Goal: Task Accomplishment & Management: Manage account settings

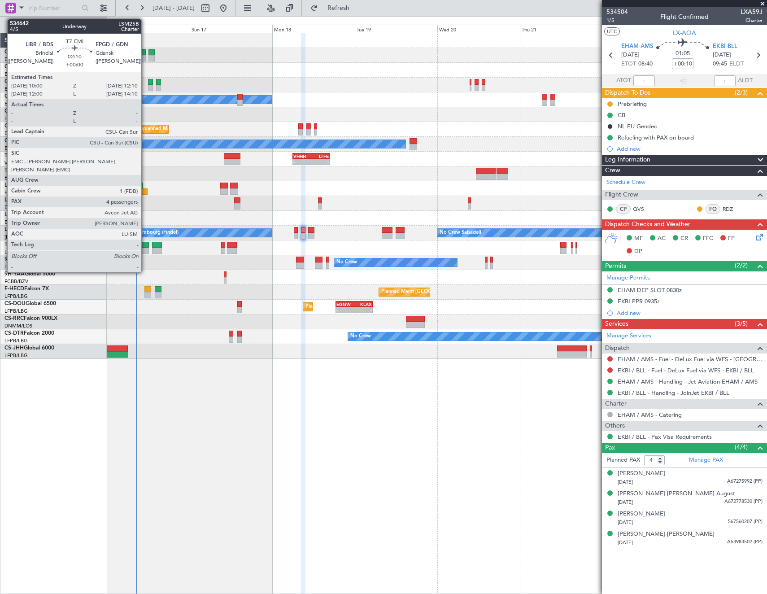
click at [145, 250] on div at bounding box center [145, 251] width 8 height 6
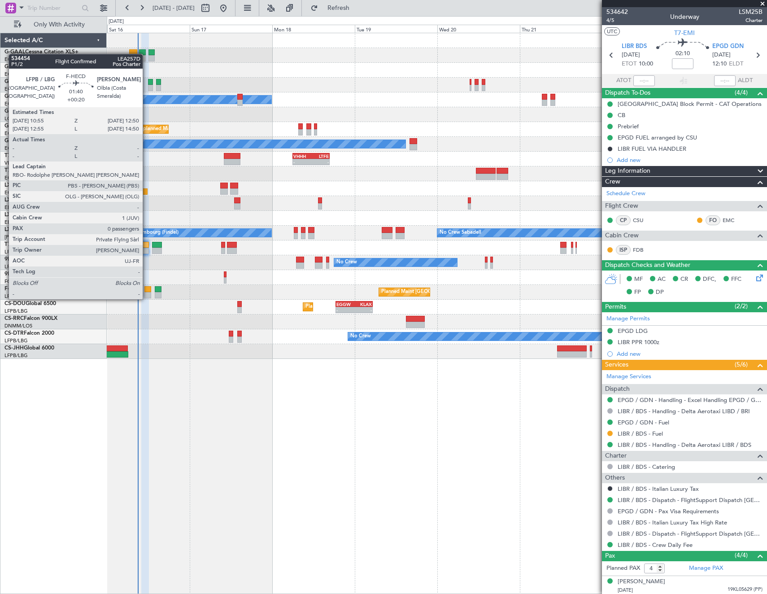
click at [147, 290] on div at bounding box center [147, 289] width 7 height 6
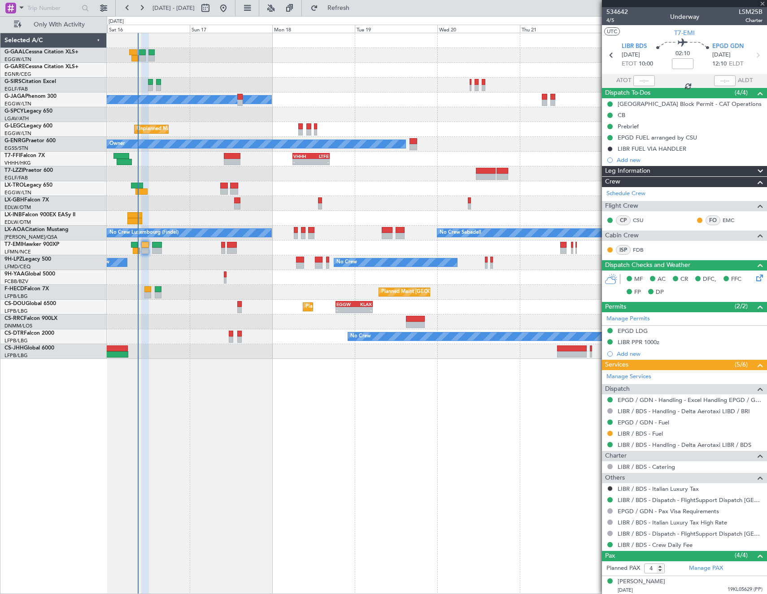
type input "+00:20"
type input "0"
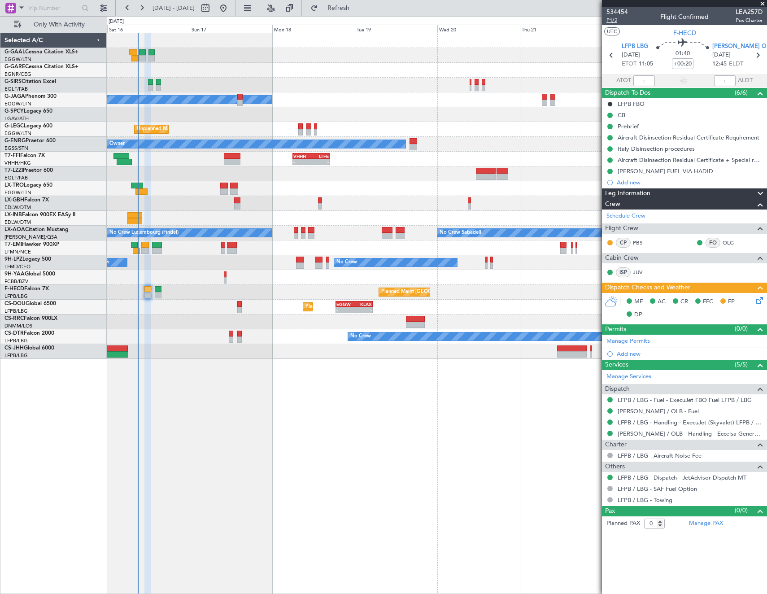
click at [614, 22] on span "P1/2" at bounding box center [617, 21] width 22 height 8
click at [610, 21] on span "P1/2" at bounding box center [617, 21] width 22 height 8
click at [754, 297] on div "MF AC CR FFC FP DP" at bounding box center [689, 308] width 132 height 26
click at [758, 299] on icon at bounding box center [757, 298] width 7 height 7
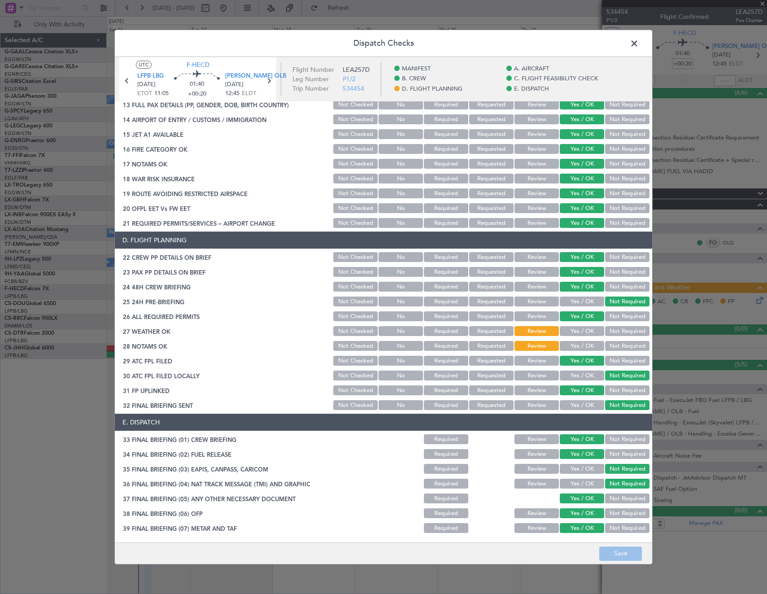
scroll to position [376, 0]
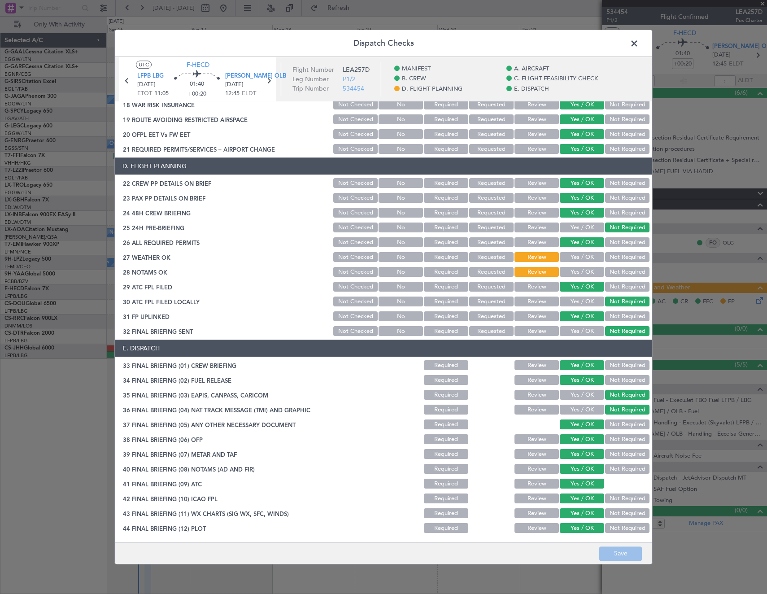
click at [579, 259] on button "Yes / OK" at bounding box center [582, 258] width 44 height 10
click at [579, 274] on button "Yes / OK" at bounding box center [582, 272] width 44 height 10
click at [623, 550] on button "Save" at bounding box center [620, 553] width 43 height 14
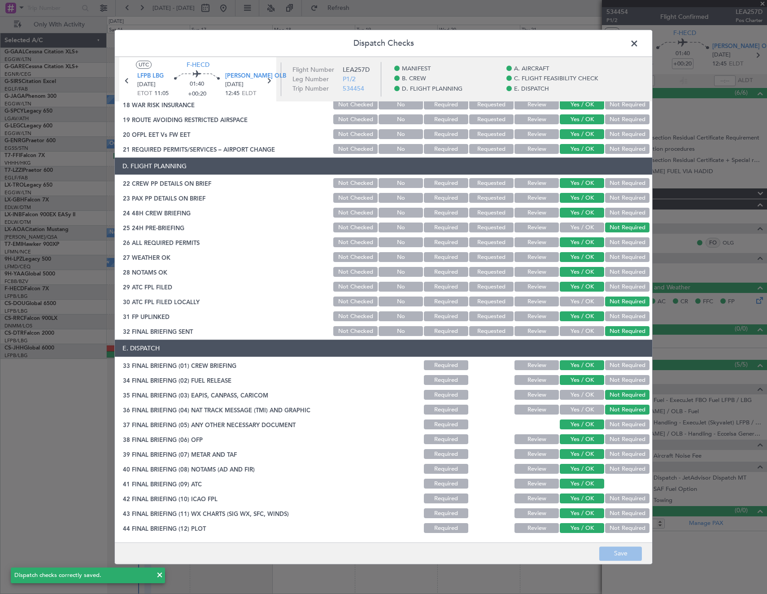
click at [639, 45] on span at bounding box center [639, 46] width 0 height 18
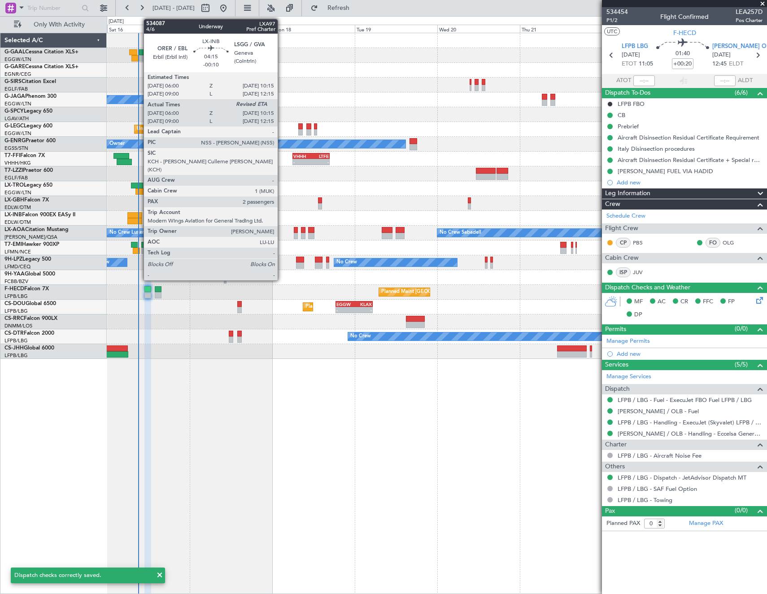
click at [139, 219] on div at bounding box center [134, 221] width 15 height 6
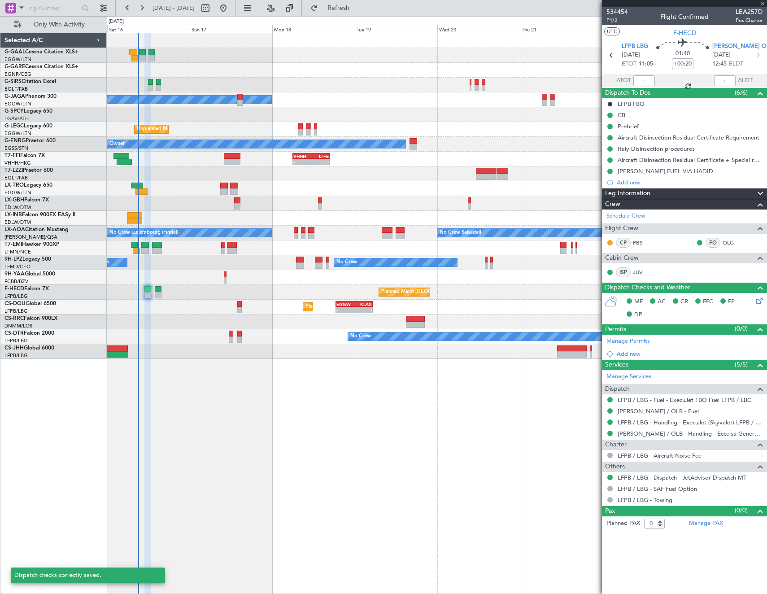
type input "-00:10"
type input "06:00"
type input "2"
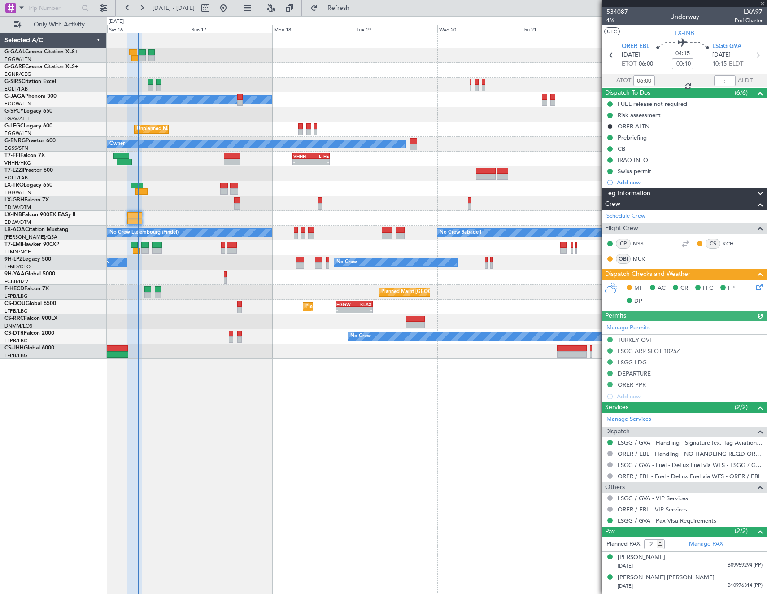
click at [761, 289] on icon at bounding box center [757, 285] width 7 height 7
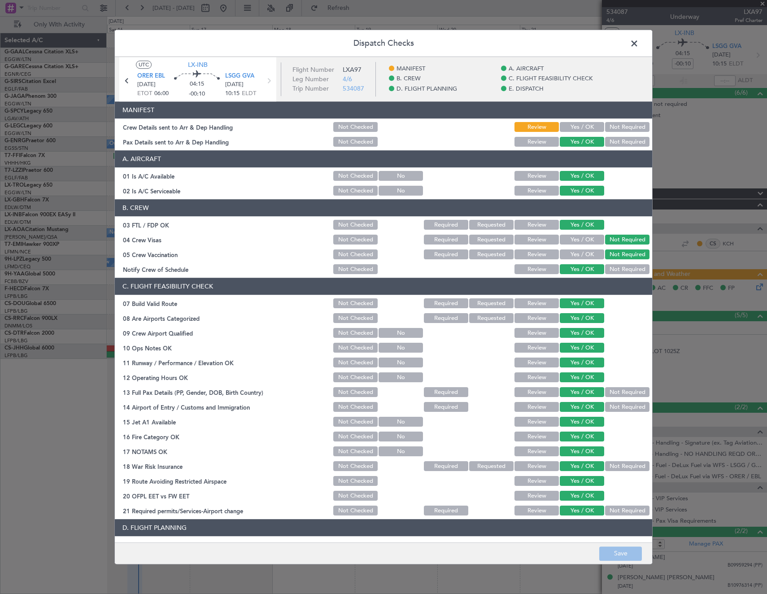
click at [576, 123] on button "Yes / OK" at bounding box center [582, 127] width 44 height 10
click at [630, 554] on button "Save" at bounding box center [620, 553] width 43 height 14
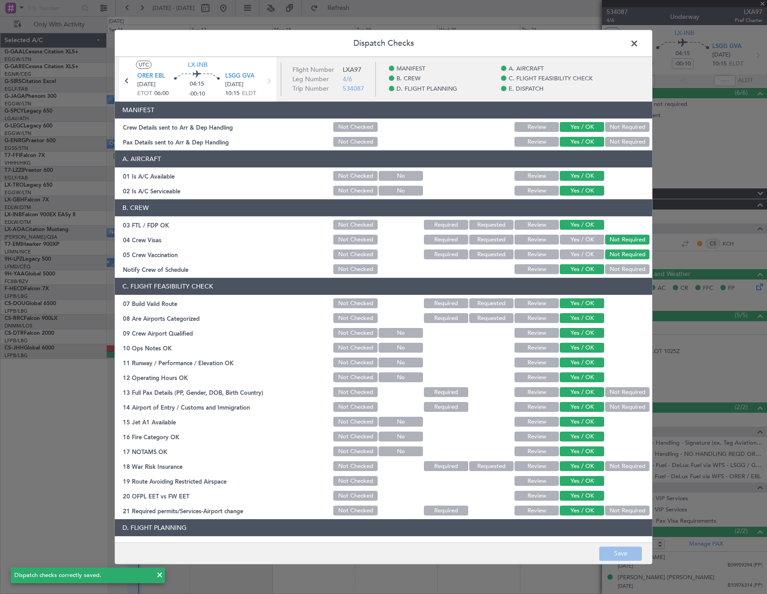
click at [639, 40] on span at bounding box center [639, 46] width 0 height 18
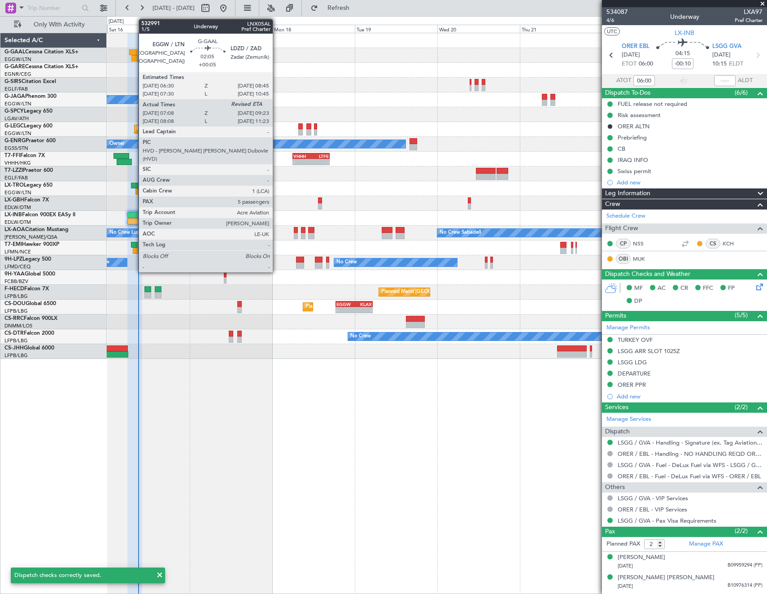
click at [134, 55] on div at bounding box center [135, 58] width 8 height 6
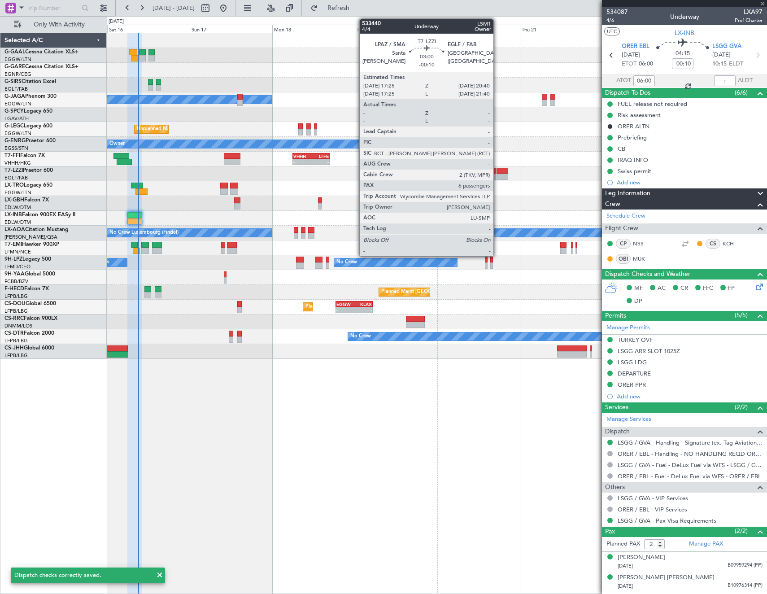
type input "+00:05"
type input "07:08"
type input "5"
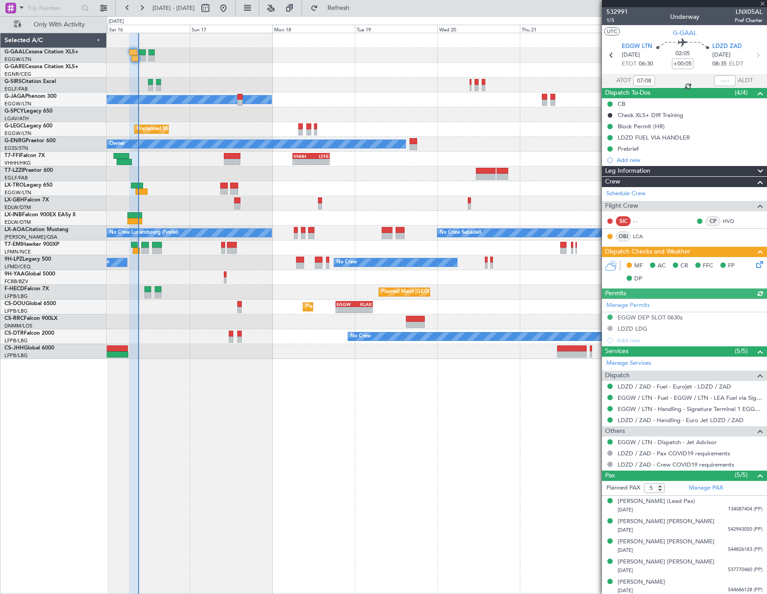
click at [755, 263] on icon at bounding box center [757, 262] width 7 height 7
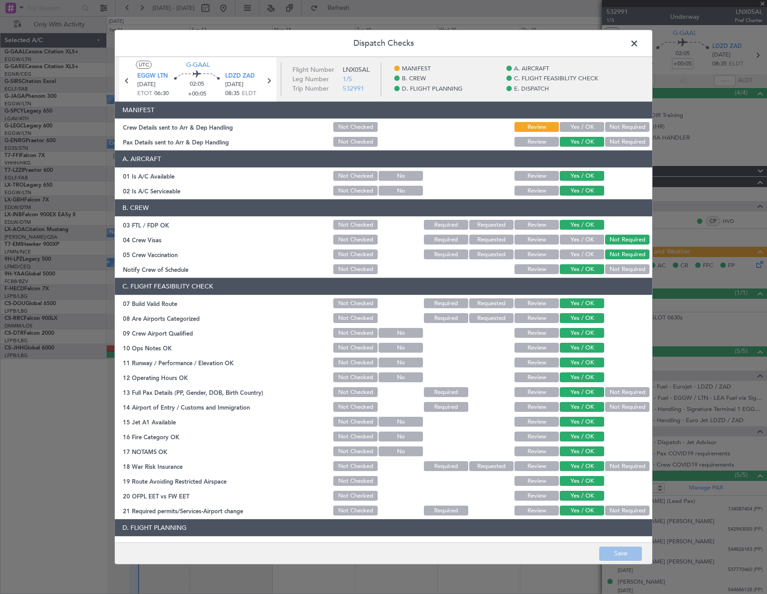
click at [639, 43] on span at bounding box center [639, 46] width 0 height 18
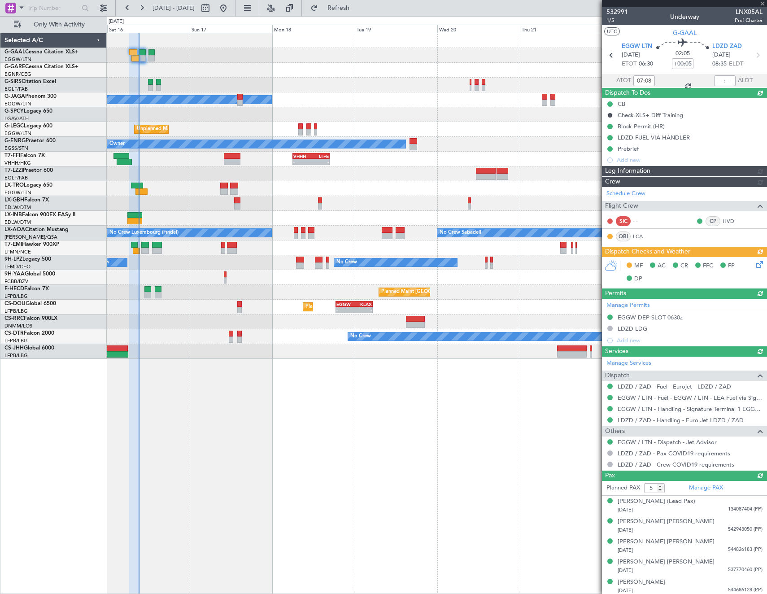
type input "09:07"
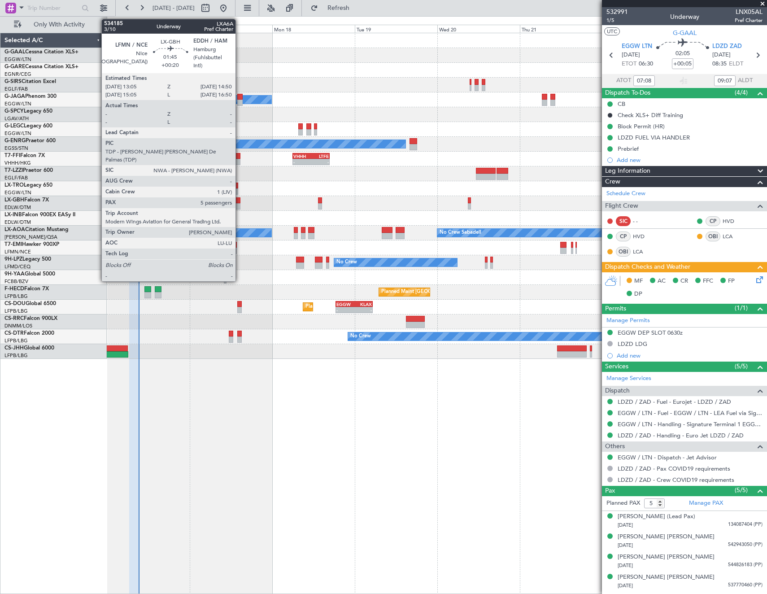
click at [240, 205] on div at bounding box center [237, 206] width 6 height 6
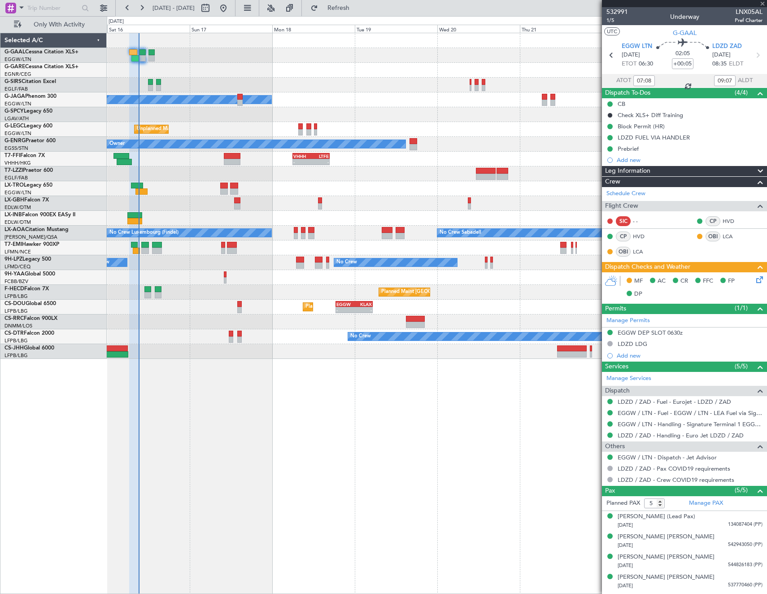
type input "+00:20"
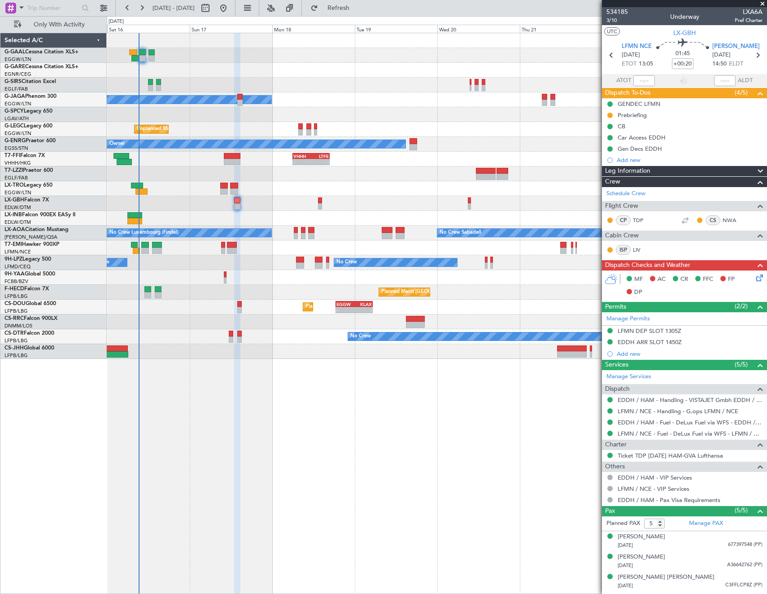
click at [754, 280] on icon at bounding box center [757, 276] width 7 height 7
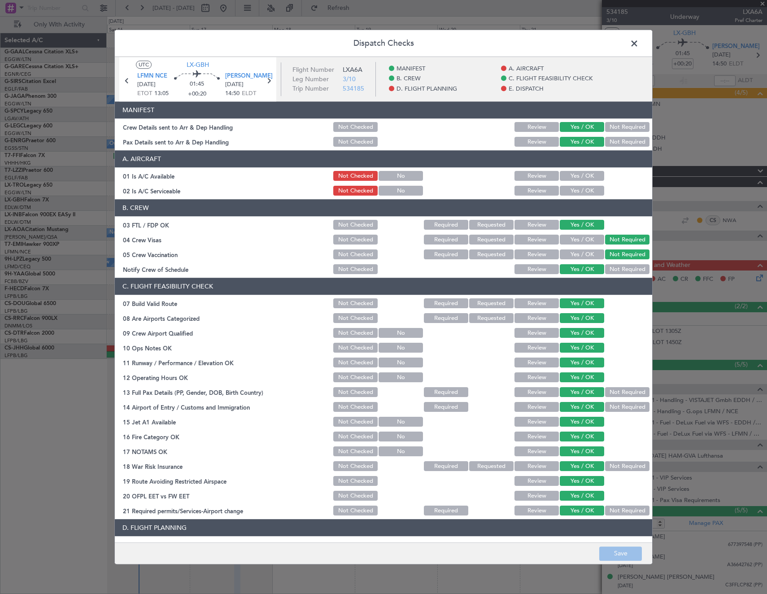
drag, startPoint x: 577, startPoint y: 176, endPoint x: 579, endPoint y: 188, distance: 12.2
click at [578, 176] on button "Yes / OK" at bounding box center [582, 176] width 44 height 10
click at [580, 191] on button "Yes / OK" at bounding box center [582, 191] width 44 height 10
click at [633, 549] on button "Save" at bounding box center [620, 553] width 43 height 14
click at [639, 41] on span at bounding box center [639, 46] width 0 height 18
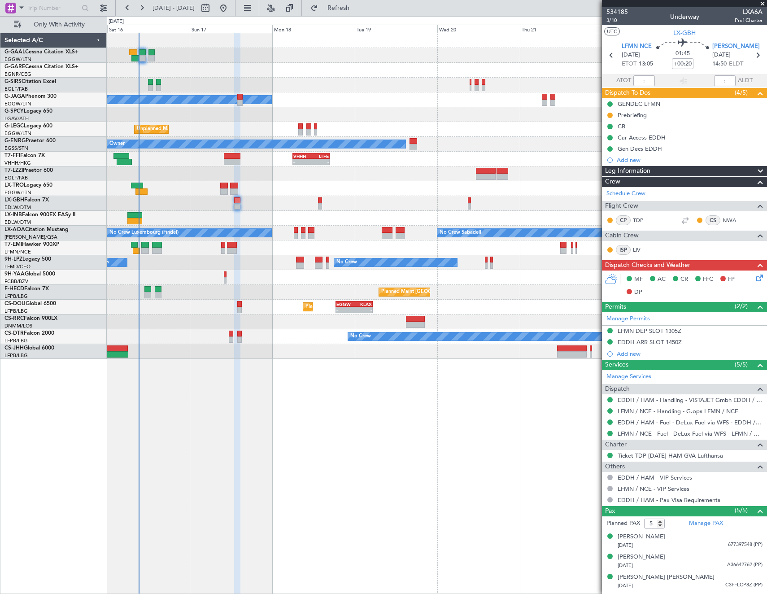
drag, startPoint x: 633, startPoint y: 116, endPoint x: 521, endPoint y: 148, distance: 117.0
click at [633, 116] on div "Prebriefing" at bounding box center [632, 115] width 29 height 8
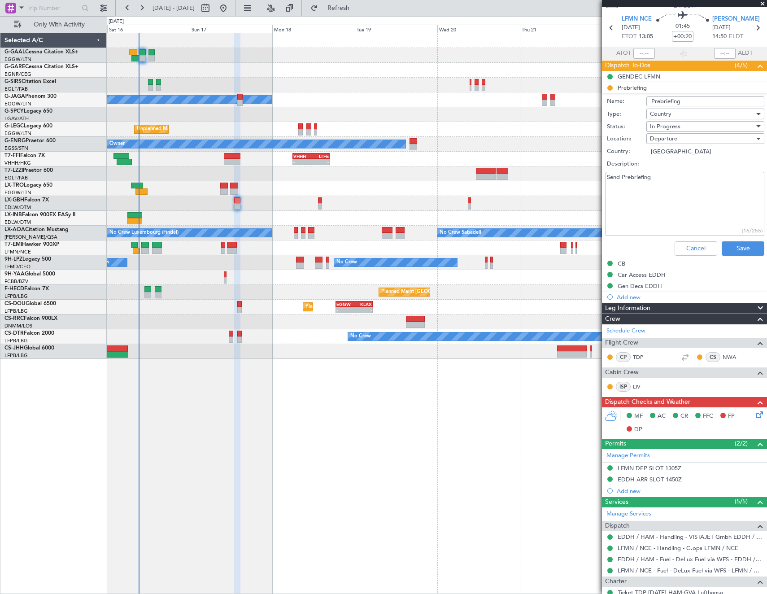
scroll to position [0, 0]
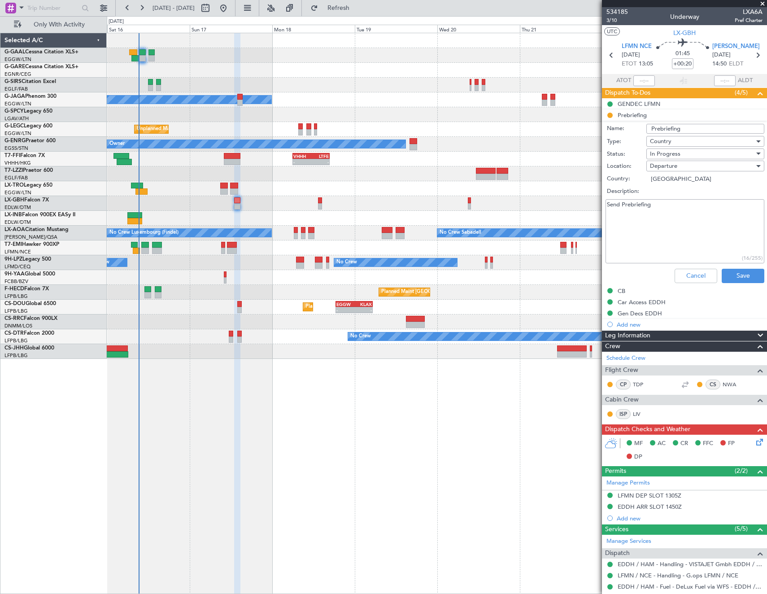
click at [696, 239] on textarea "Send Prebriefing" at bounding box center [685, 231] width 159 height 64
paste textarea "• FOB: 11.000Lbs • PLD: GD + 600Lbs"
type textarea "• FOB: 11.000Lbs • PLD: GD + 600Lbs"
click at [685, 156] on div "In Progress" at bounding box center [702, 153] width 105 height 13
click at [678, 193] on span "Completed" at bounding box center [701, 198] width 105 height 13
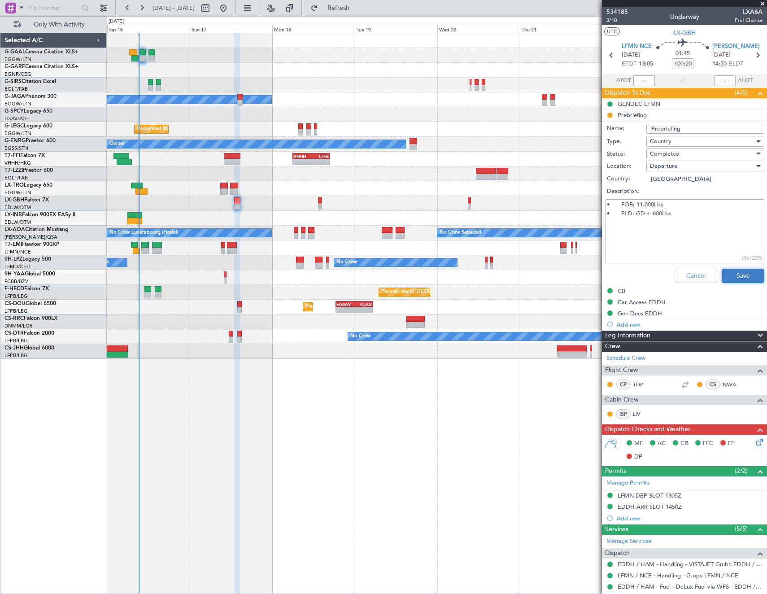
click at [744, 270] on button "Save" at bounding box center [743, 276] width 43 height 14
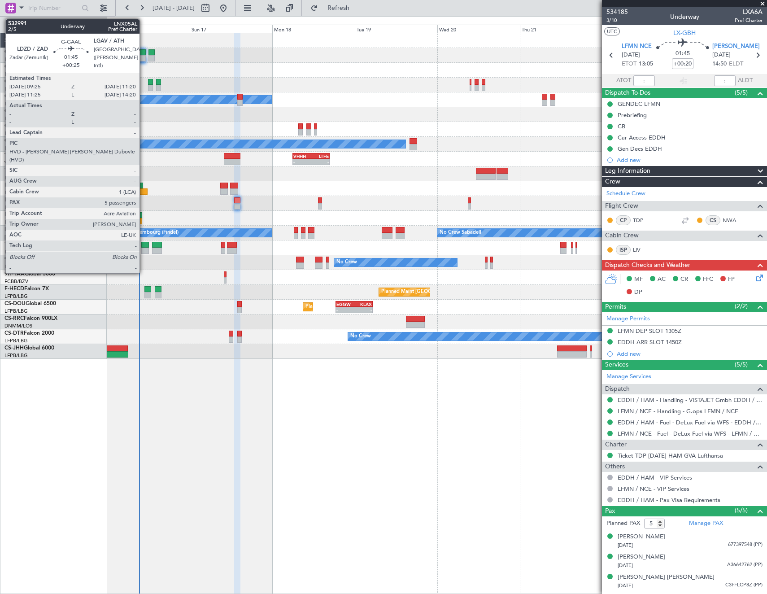
click at [144, 56] on div at bounding box center [142, 58] width 7 height 6
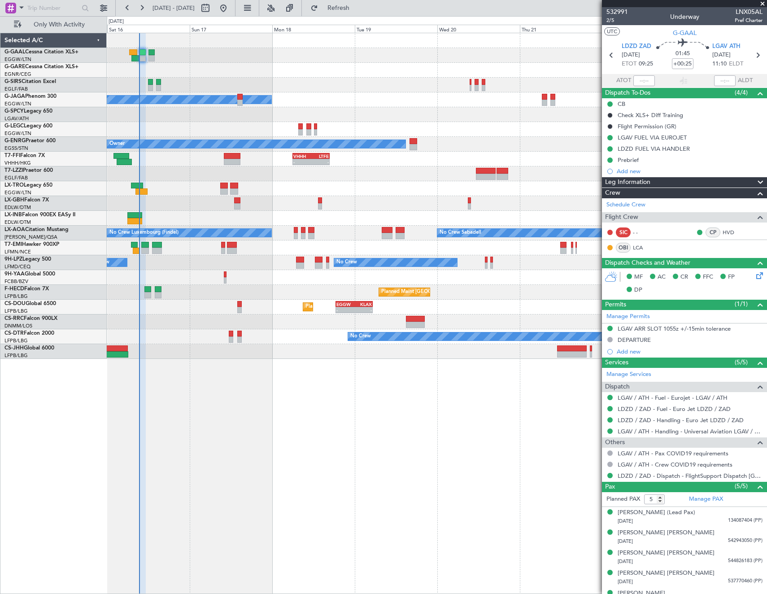
scroll to position [13, 0]
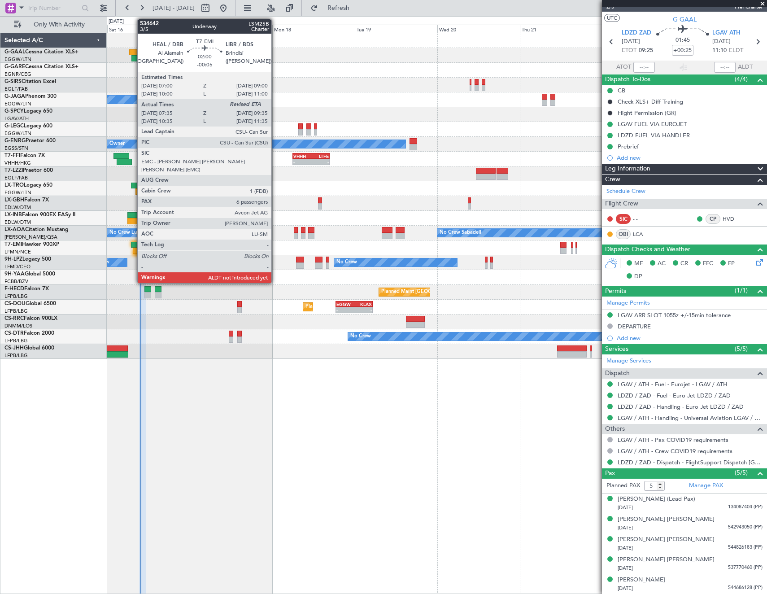
click at [133, 246] on div at bounding box center [134, 245] width 7 height 6
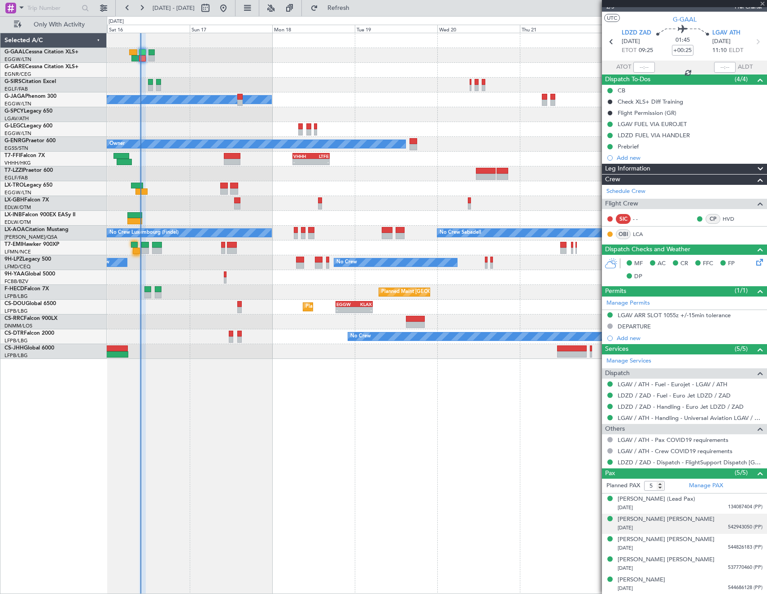
type input "-00:05"
type input "07:35"
type input "6"
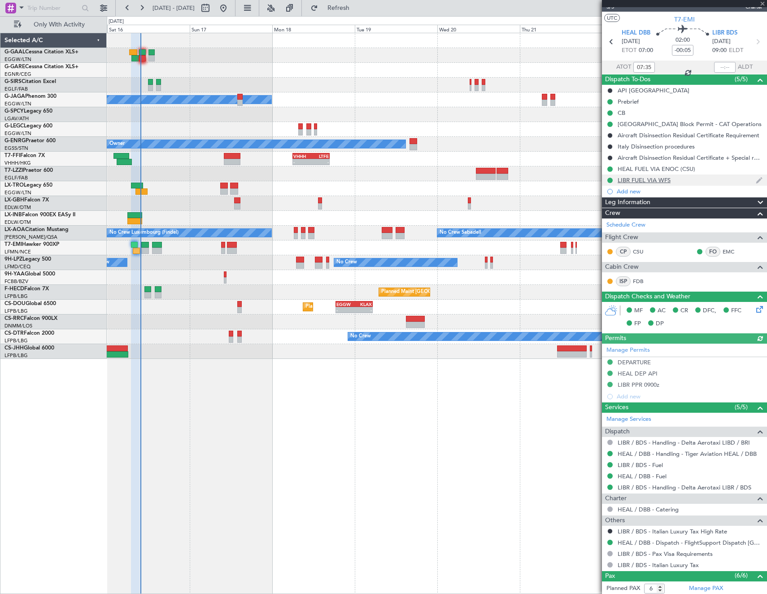
scroll to position [0, 0]
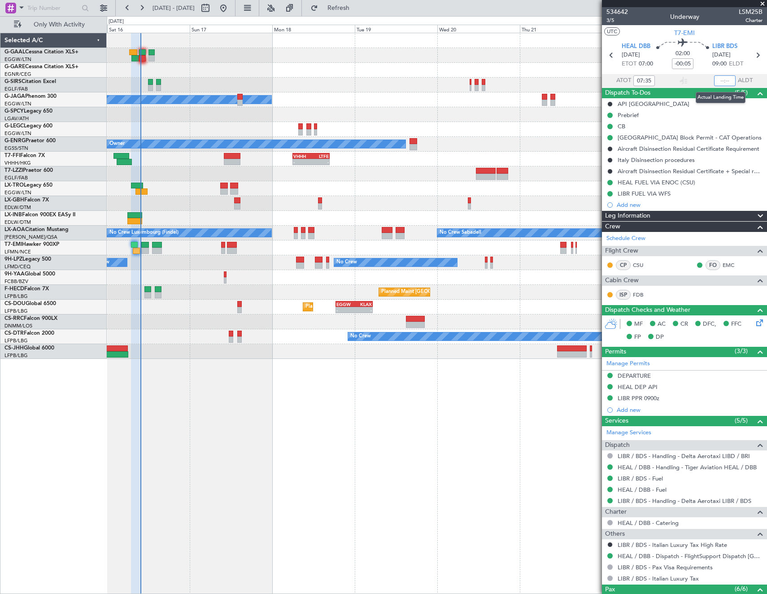
click at [721, 78] on input "text" at bounding box center [725, 80] width 22 height 11
click at [714, 30] on section "UTC T7-EMI" at bounding box center [684, 31] width 165 height 13
type input "09:41"
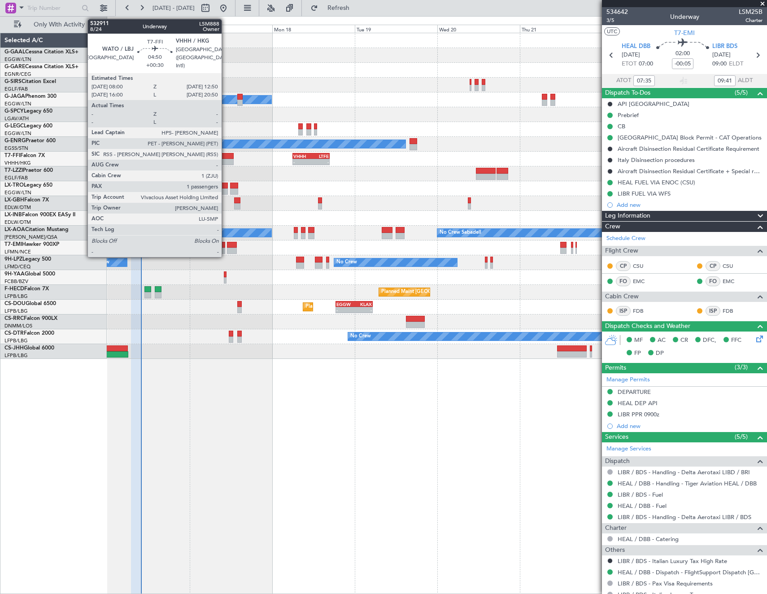
click at [226, 160] on div at bounding box center [225, 162] width 17 height 6
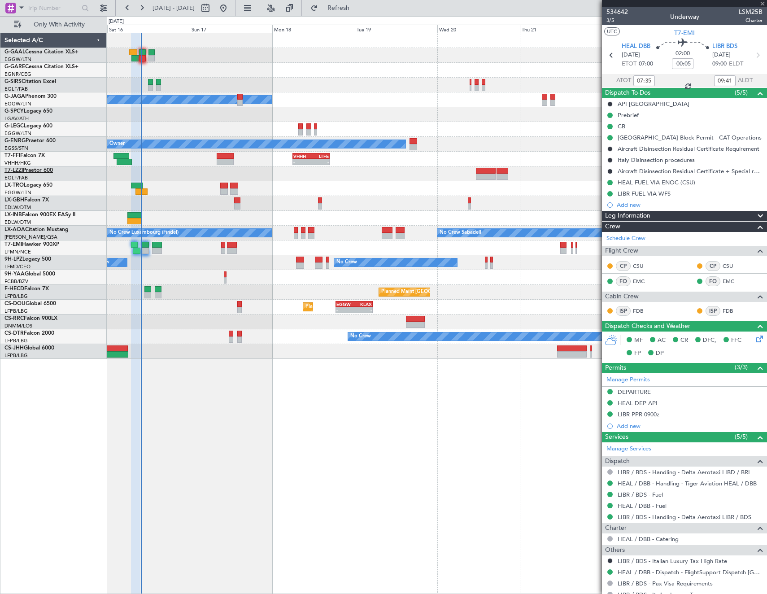
type input "+00:30"
type input "1"
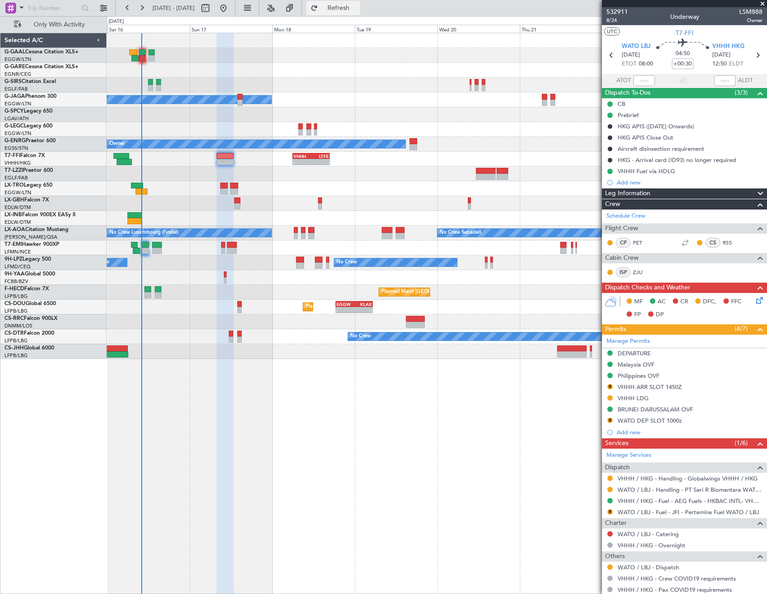
click at [357, 10] on span "Refresh" at bounding box center [339, 8] width 38 height 6
click at [346, 9] on button "Refresh" at bounding box center [333, 8] width 54 height 14
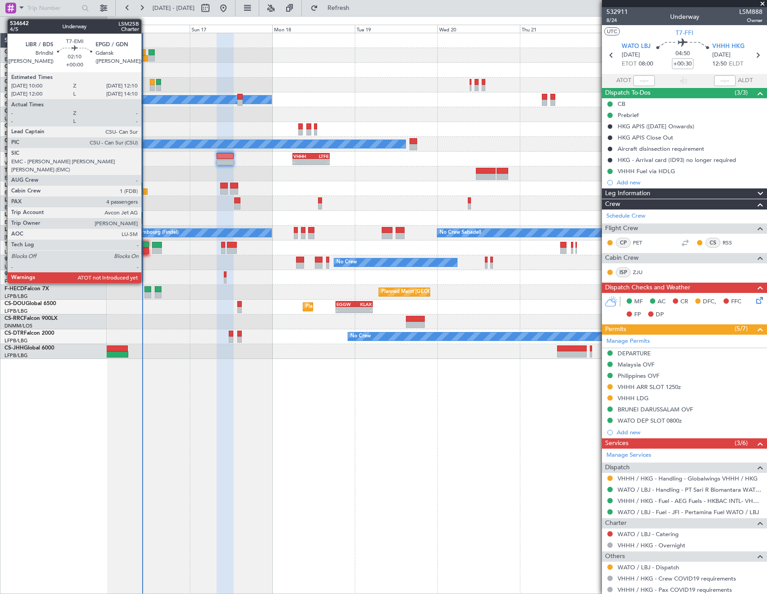
click at [145, 252] on div at bounding box center [145, 251] width 8 height 6
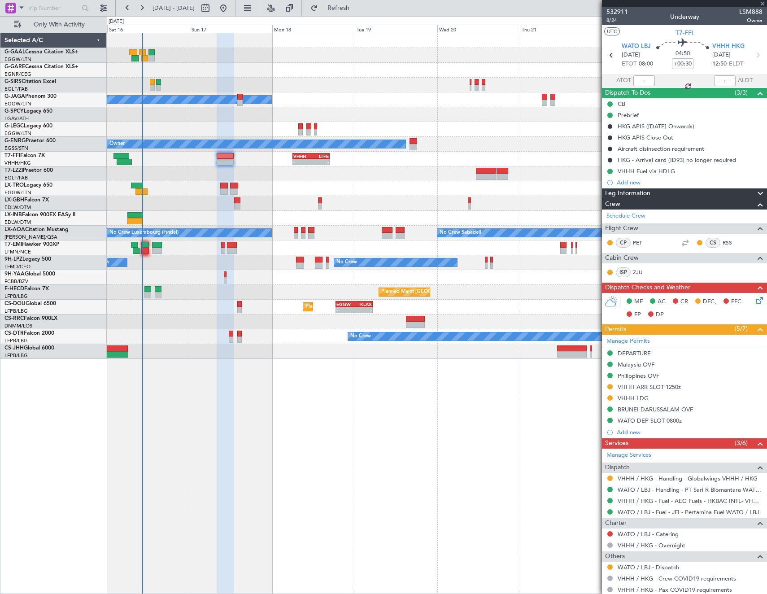
type input "4"
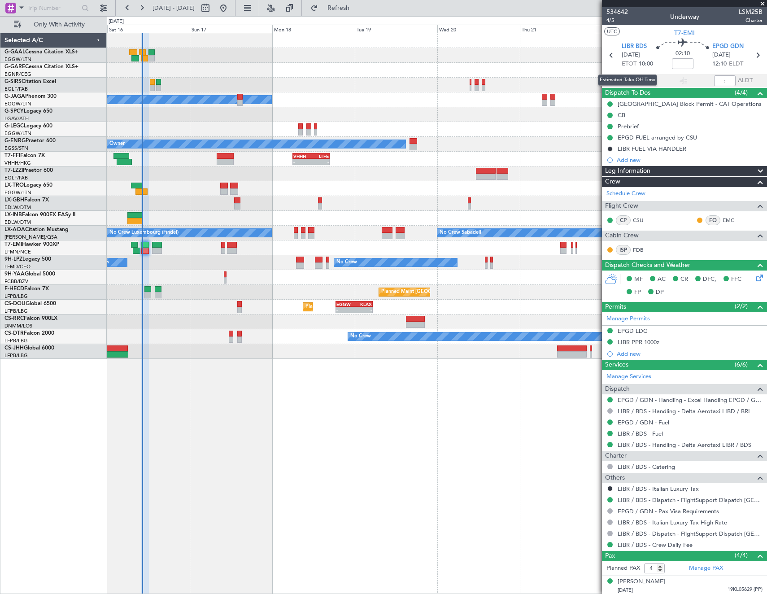
click at [645, 78] on div "Estimated Take-Off Time" at bounding box center [627, 79] width 59 height 11
click at [646, 79] on input "text" at bounding box center [644, 80] width 22 height 11
click at [648, 26] on section "UTC T7-EMI" at bounding box center [684, 31] width 165 height 13
type input "10:10"
click at [357, 8] on span "Refresh" at bounding box center [339, 8] width 38 height 6
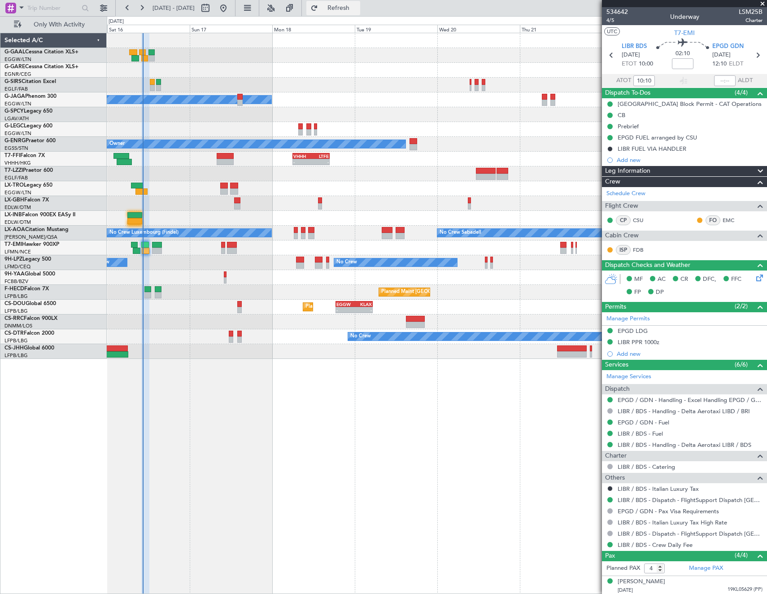
click at [357, 11] on span "Refresh" at bounding box center [339, 8] width 38 height 6
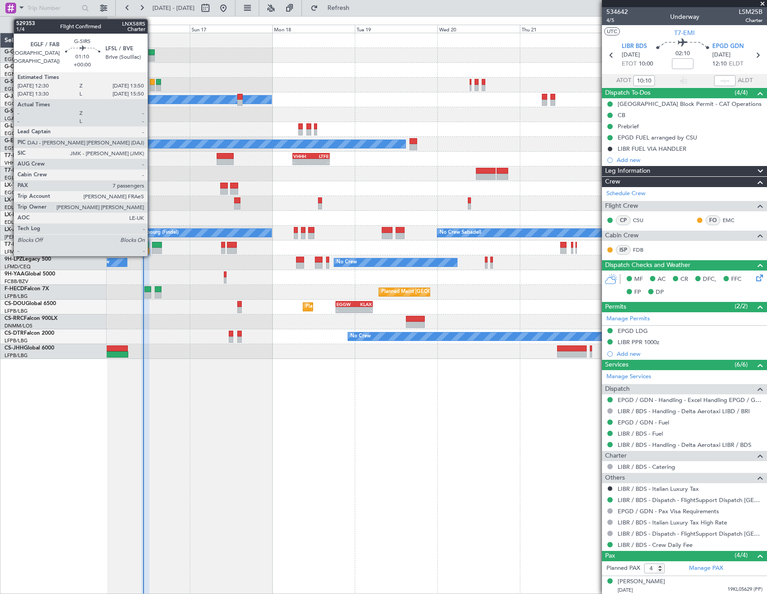
click at [152, 85] on div at bounding box center [152, 88] width 5 height 6
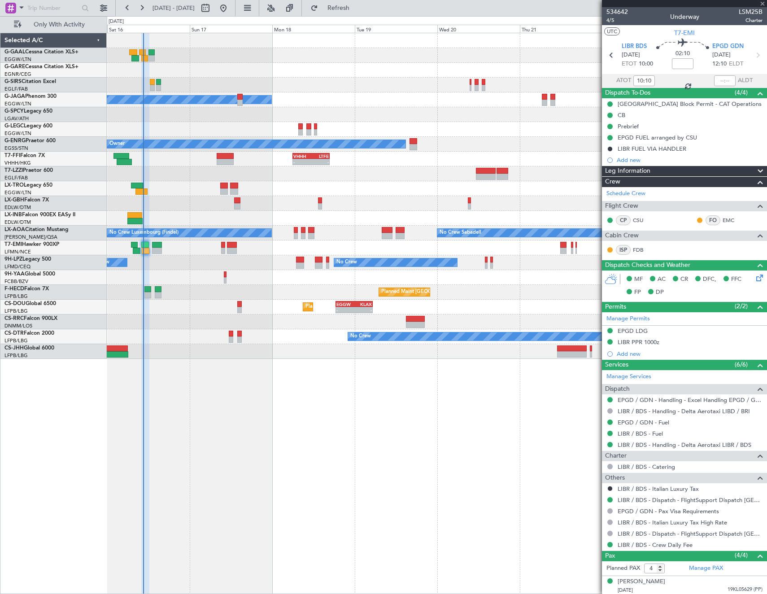
type input "7"
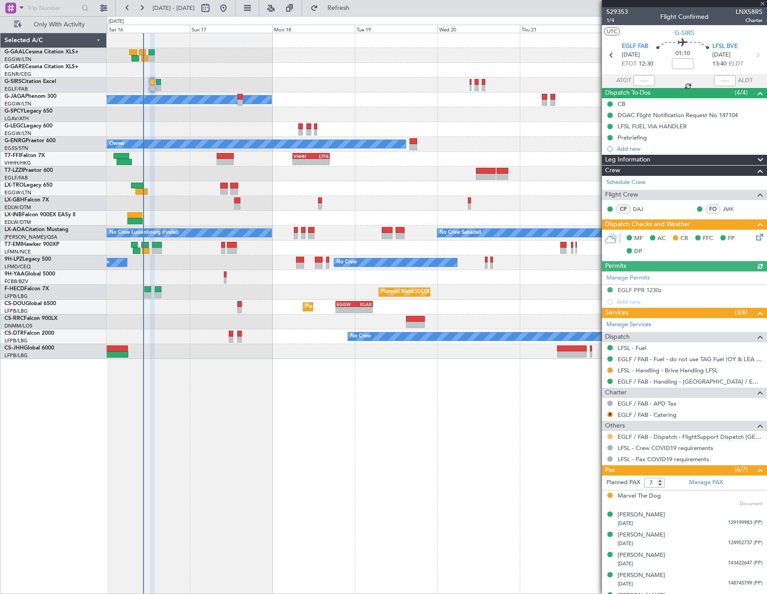
click at [608, 434] on button at bounding box center [609, 436] width 5 height 5
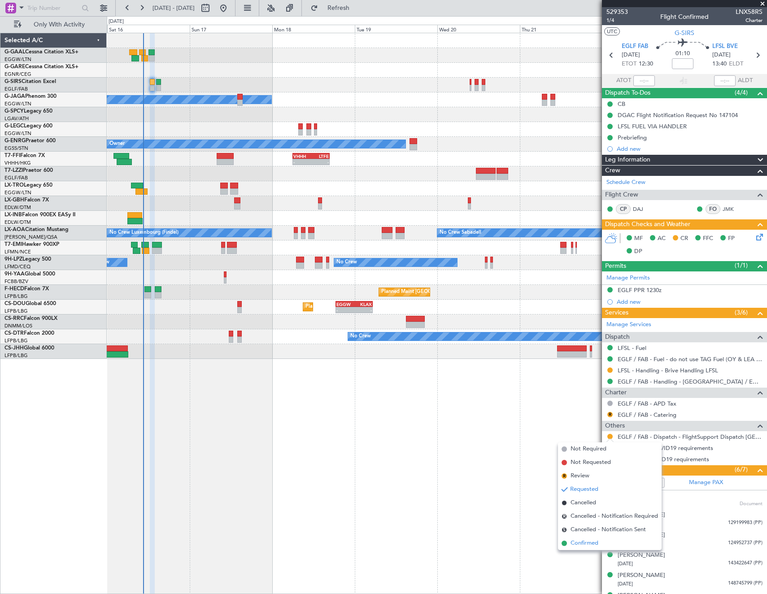
click at [593, 545] on span "Confirmed" at bounding box center [585, 543] width 28 height 9
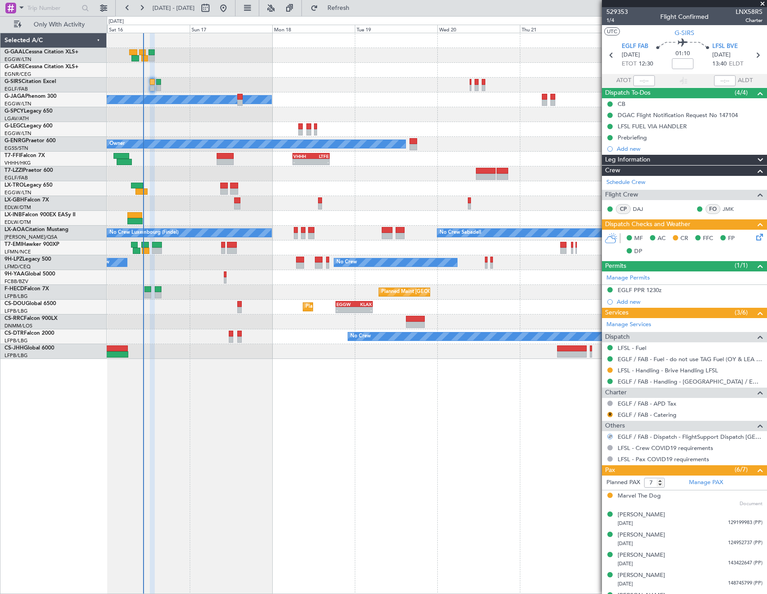
click at [754, 239] on icon at bounding box center [757, 235] width 7 height 7
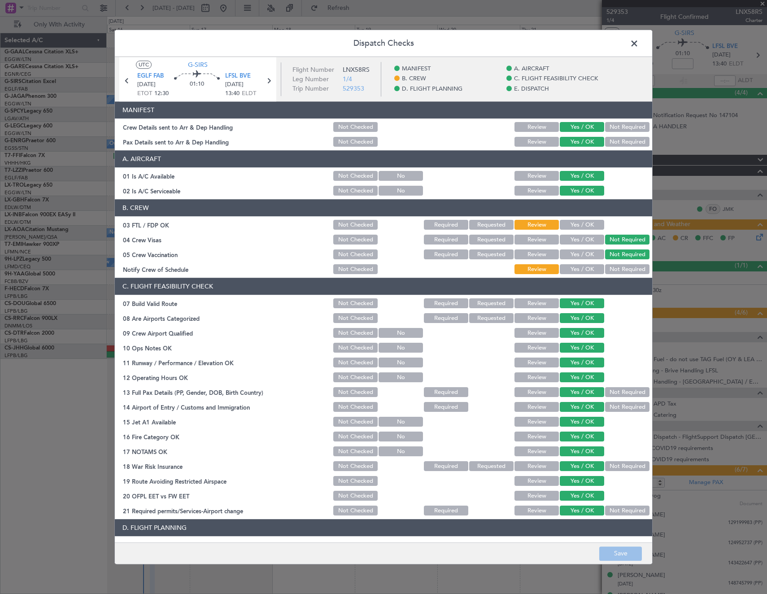
click at [639, 43] on span at bounding box center [639, 46] width 0 height 18
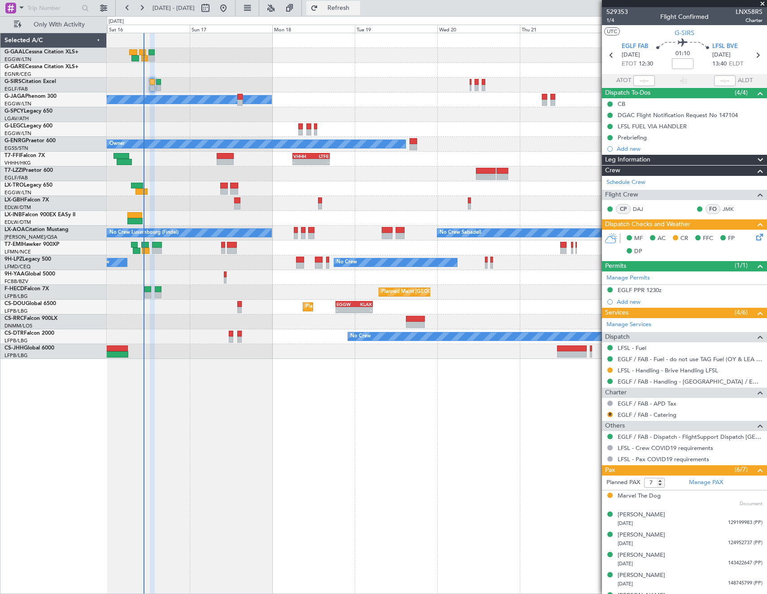
click at [354, 8] on span "Refresh" at bounding box center [339, 8] width 38 height 6
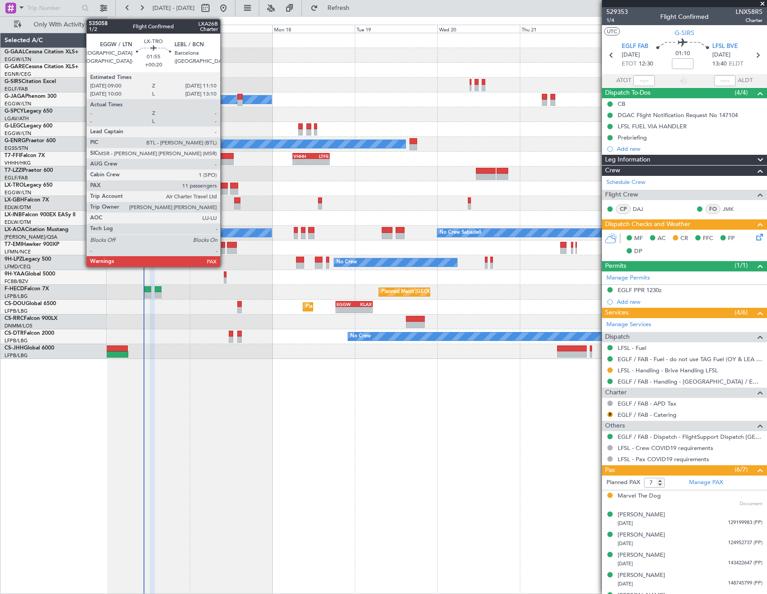
click at [224, 186] on div at bounding box center [224, 186] width 8 height 6
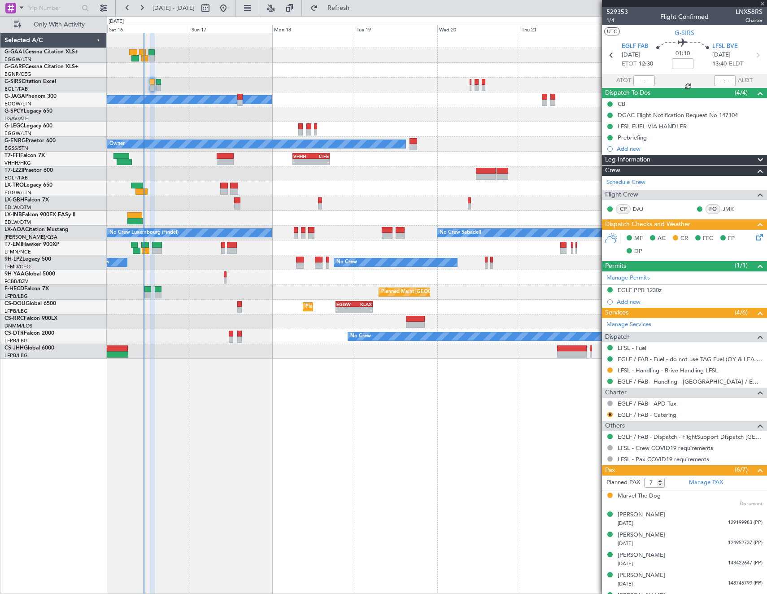
type input "+00:20"
type input "12"
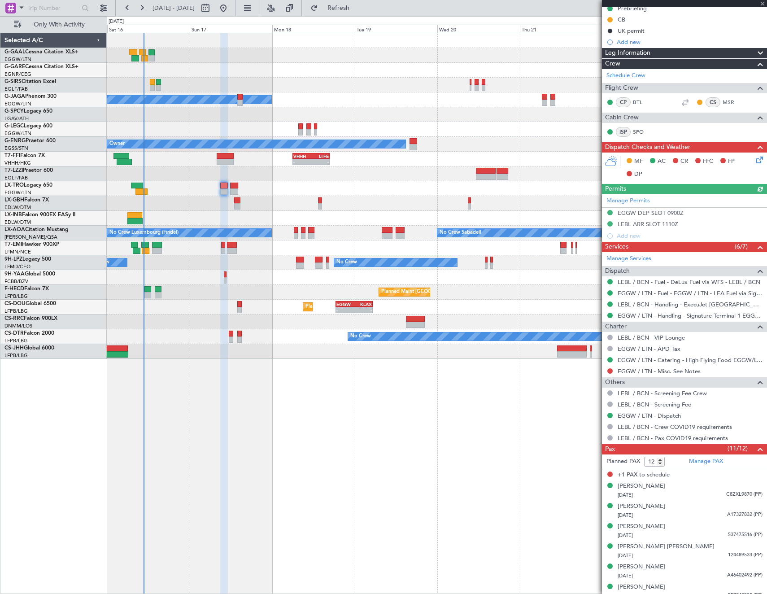
scroll to position [179, 0]
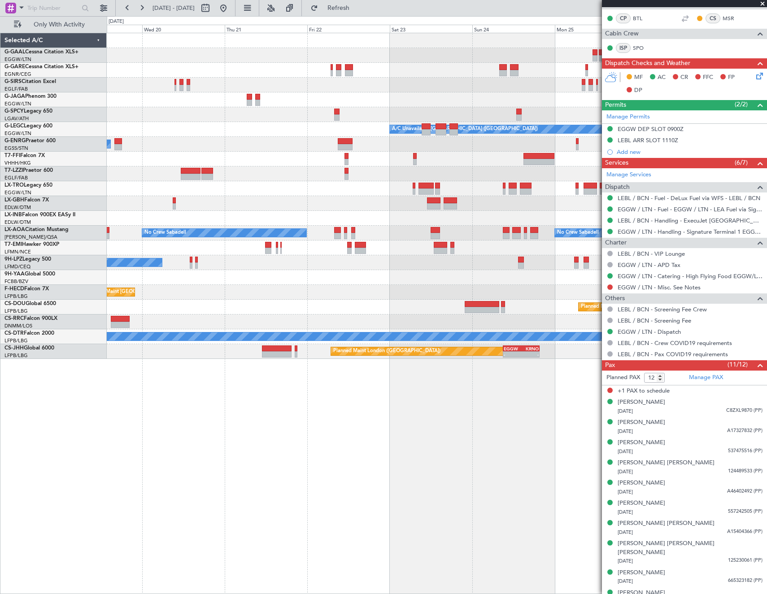
click at [207, 419] on div "Planned Maint Dusseldorf Owner A/C Unavailable [GEOGRAPHIC_DATA] ([GEOGRAPHIC_D…" at bounding box center [437, 313] width 660 height 561
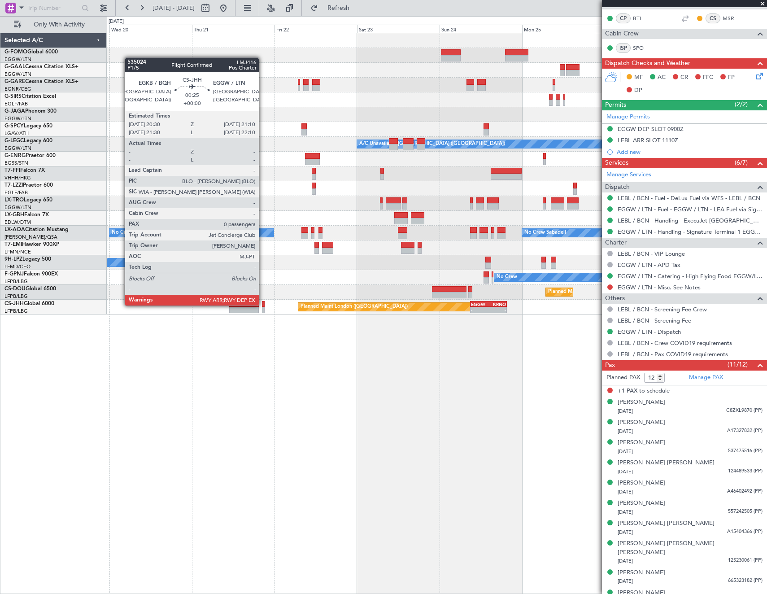
click at [263, 305] on div at bounding box center [263, 304] width 3 height 6
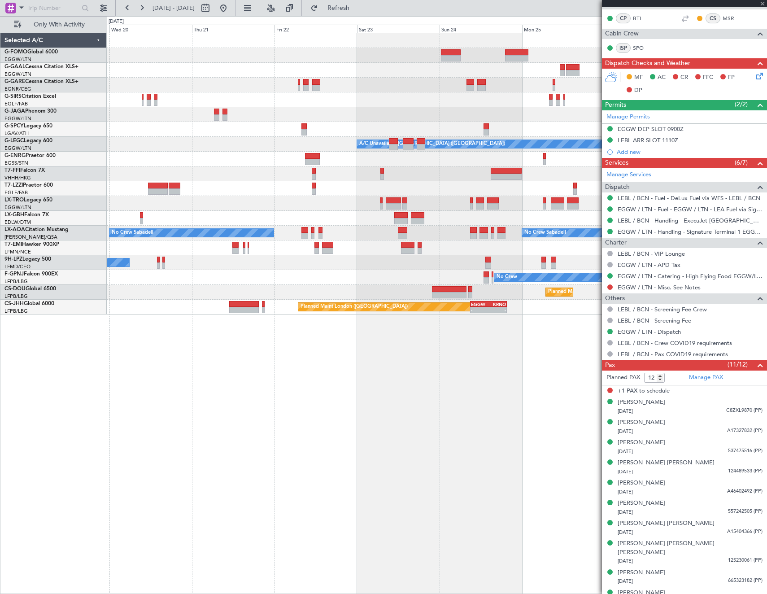
type input "0"
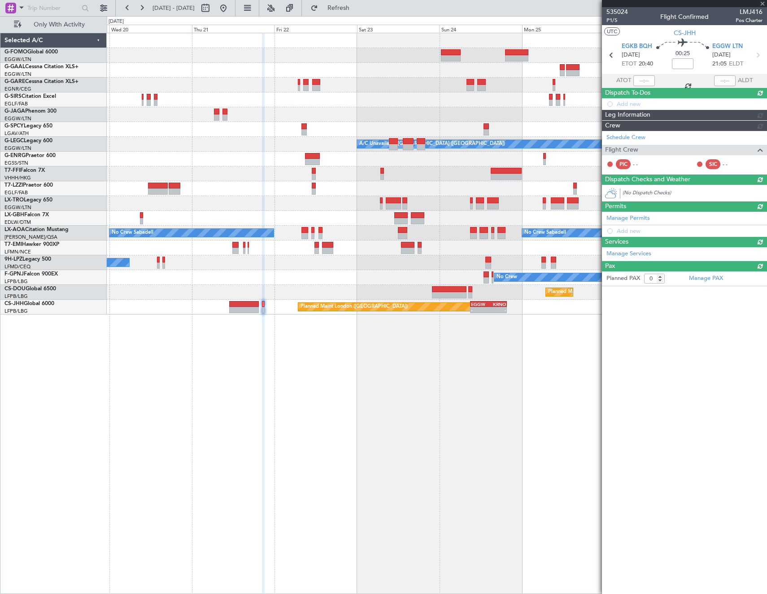
scroll to position [0, 0]
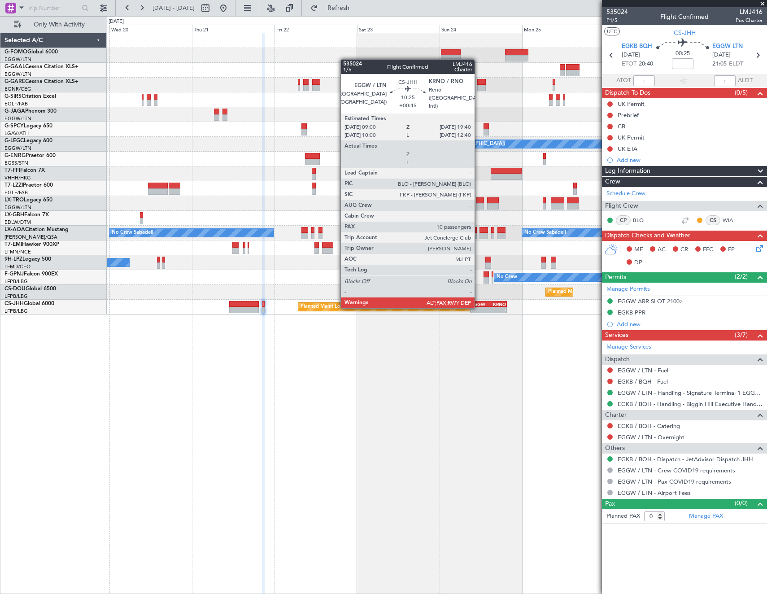
click at [479, 307] on div "-" at bounding box center [479, 309] width 17 height 5
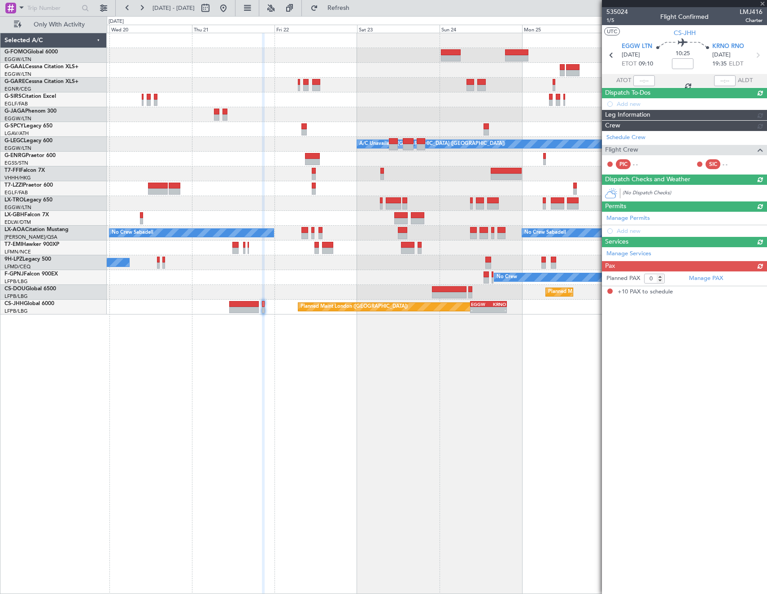
type input "+00:45"
type input "10"
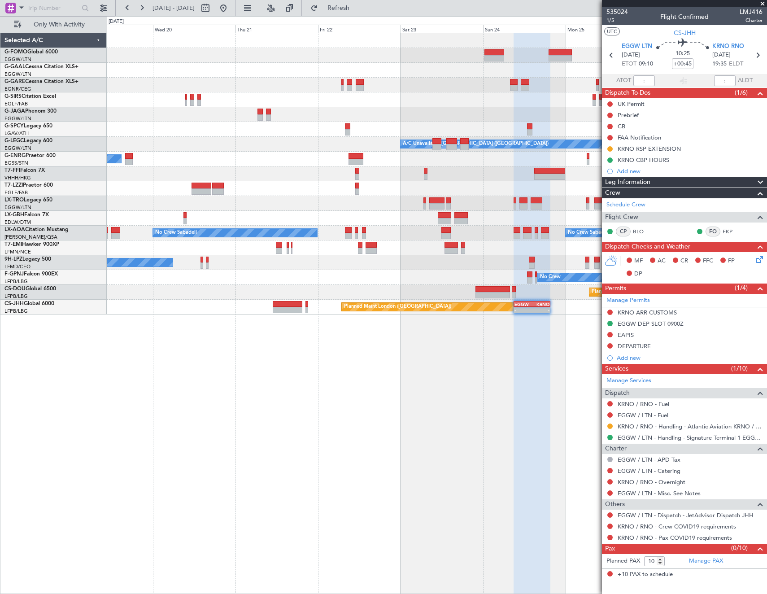
click at [503, 339] on div "Planned Maint Windsor Locks ([PERSON_NAME] Intl) Planned [GEOGRAPHIC_DATA] Owne…" at bounding box center [437, 313] width 660 height 561
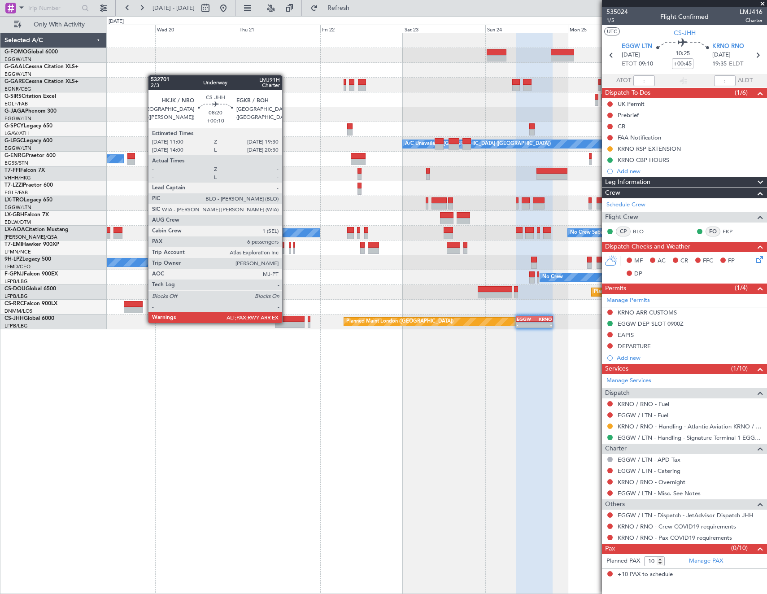
click at [286, 322] on div at bounding box center [290, 325] width 30 height 6
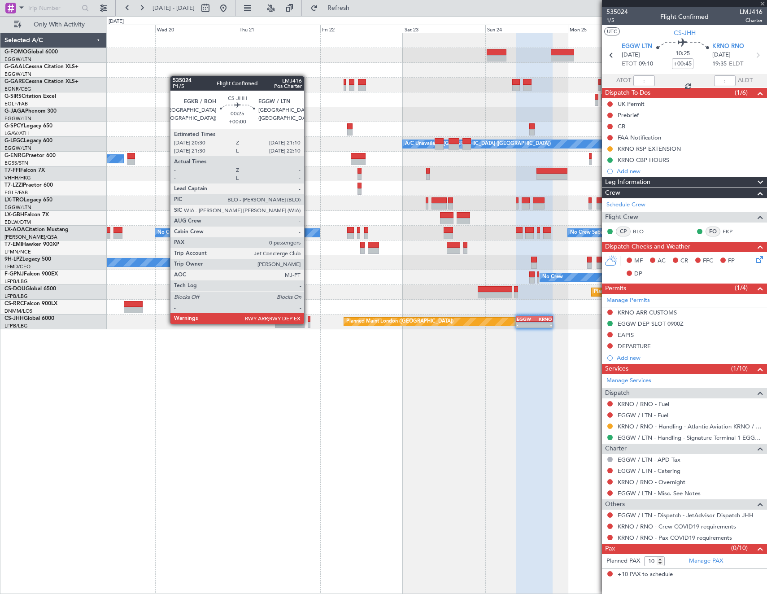
type input "+00:10"
type input "6"
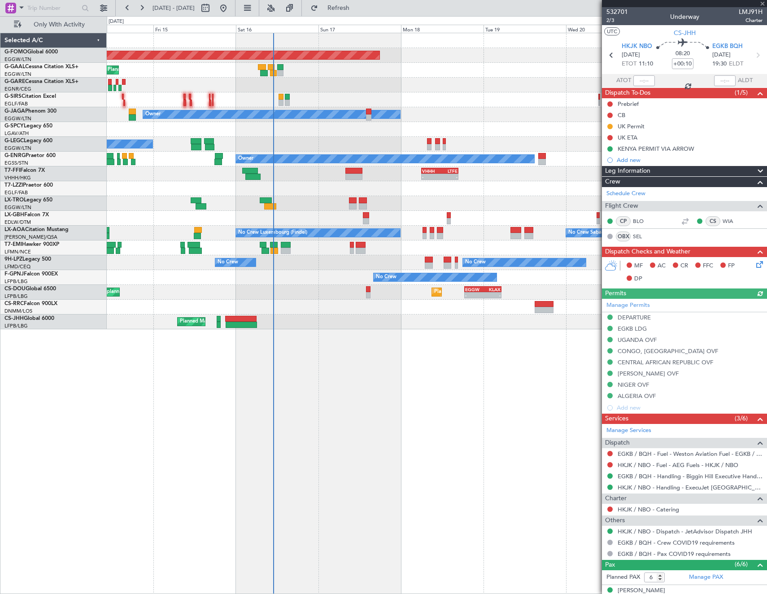
click at [683, 370] on fb-app "[DATE] - [DATE] Refresh Quick Links Only With Activity Planned Maint Windsor Lo…" at bounding box center [383, 300] width 767 height 587
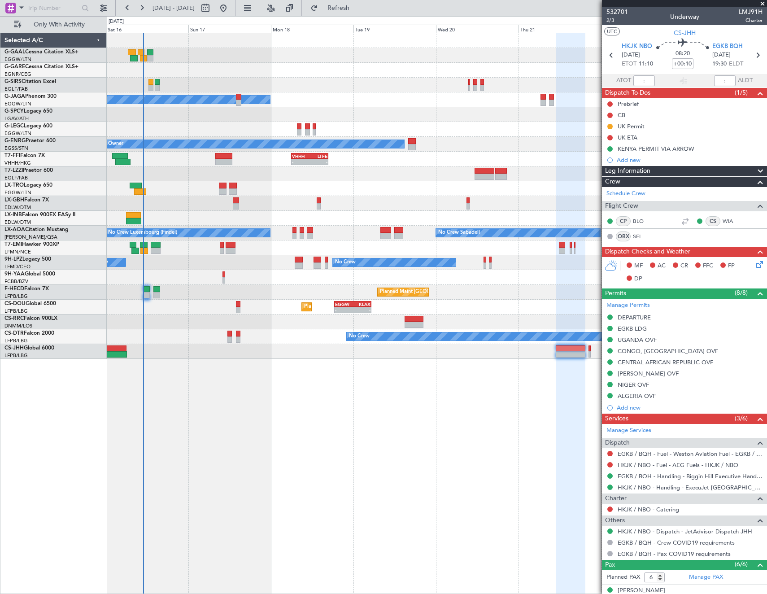
click at [273, 444] on div "Planned Maint Owner A/C Unavailable [GEOGRAPHIC_DATA] ([GEOGRAPHIC_DATA]) No Cr…" at bounding box center [437, 313] width 660 height 561
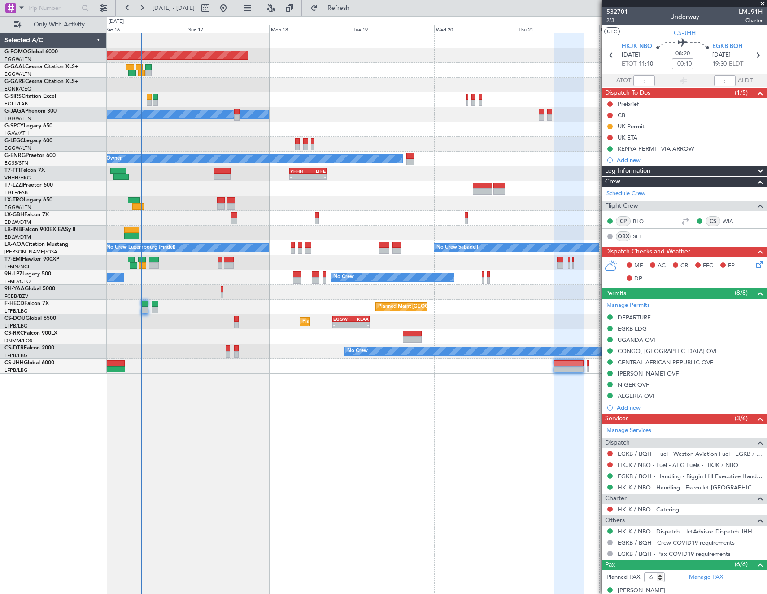
click at [549, 405] on div "Planned Maint Windsor Locks ([PERSON_NAME] Intl) Planned Maint Owner A/C Unavai…" at bounding box center [437, 313] width 660 height 561
click at [213, 6] on button at bounding box center [205, 8] width 14 height 14
select select "8"
select select "2025"
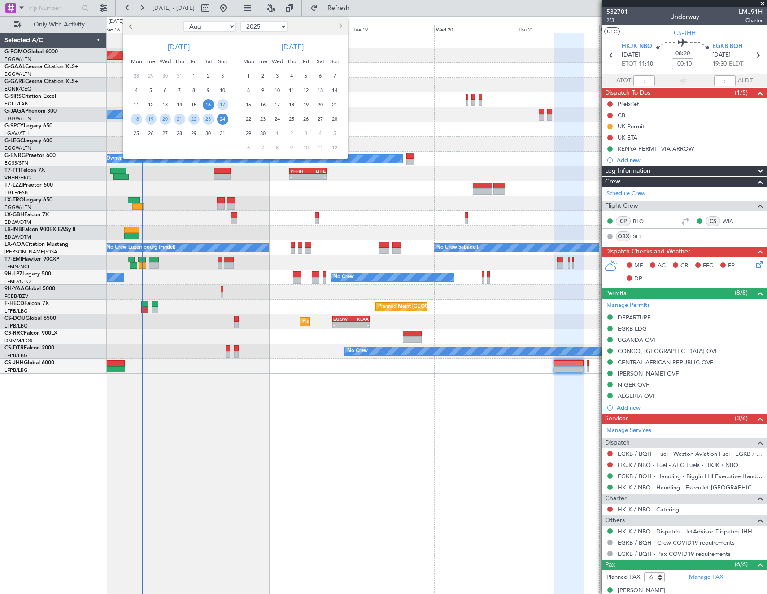
click at [208, 104] on span "16" at bounding box center [208, 104] width 11 height 11
click at [210, 122] on span "23" at bounding box center [208, 118] width 11 height 11
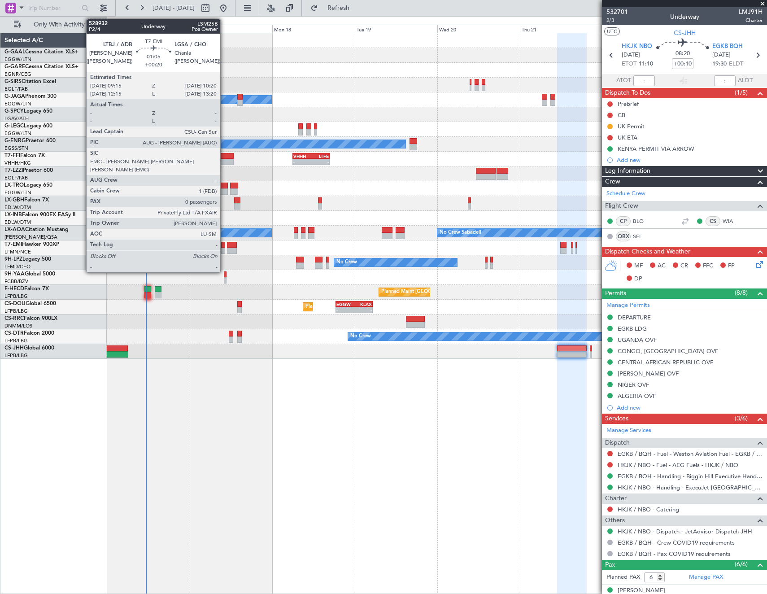
click at [224, 248] on div at bounding box center [223, 251] width 4 height 6
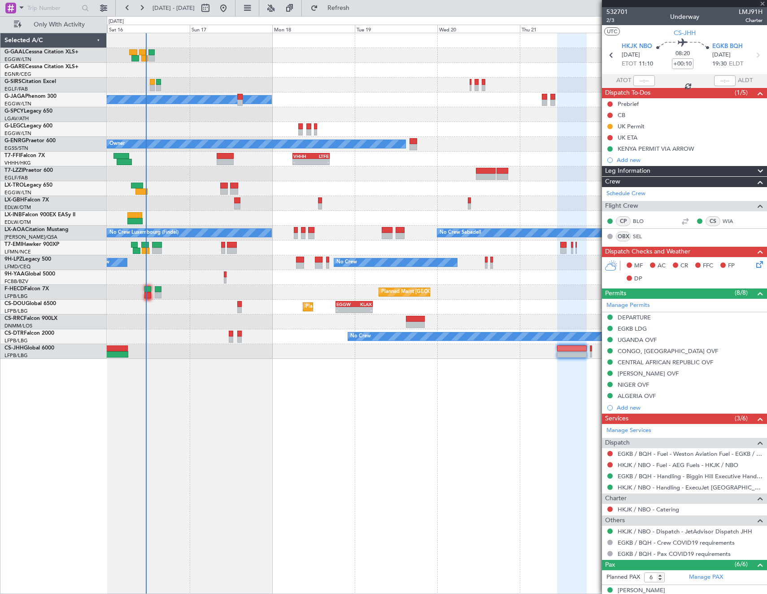
type input "+00:20"
type input "0"
